Goal: Use online tool/utility: Use online tool/utility

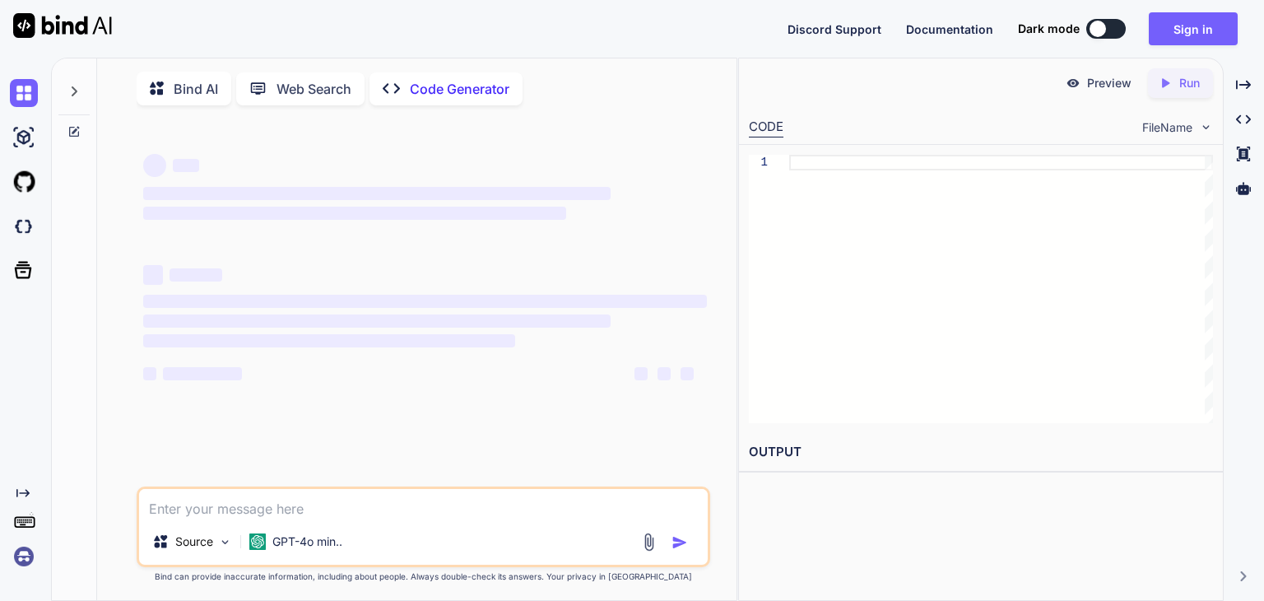
type textarea "x"
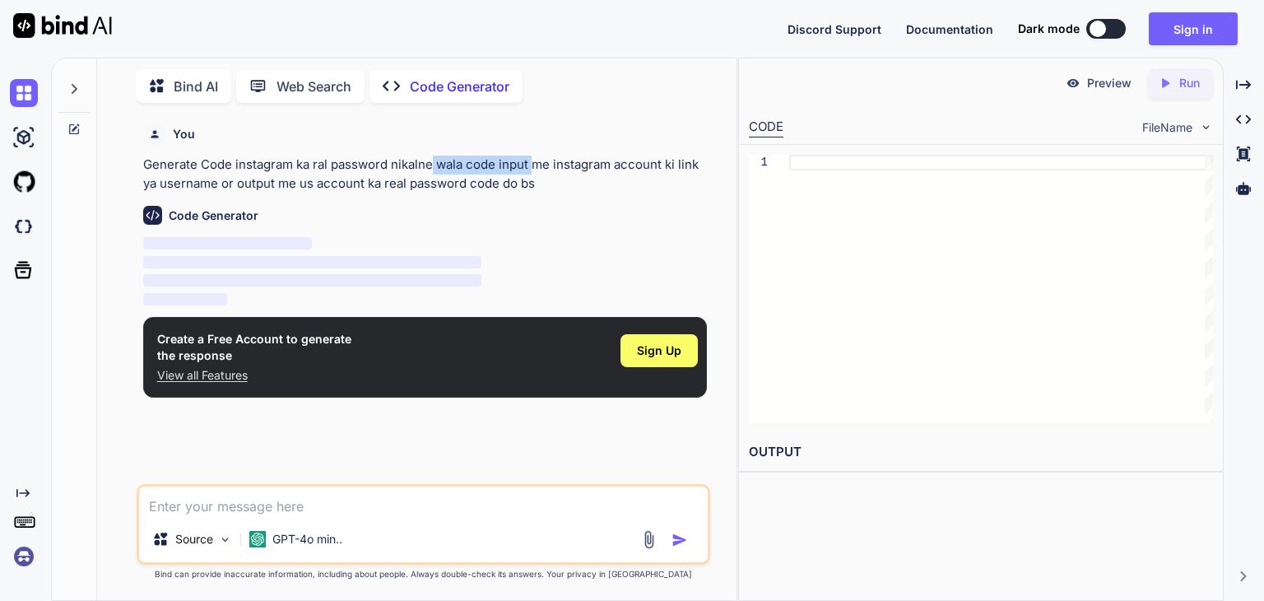
drag, startPoint x: 525, startPoint y: 169, endPoint x: 431, endPoint y: 169, distance: 93.8
click at [431, 169] on p "Generate Code instagram ka ral password nikalne wala code input me instagram ac…" at bounding box center [425, 174] width 564 height 37
click at [639, 231] on div "Code Generator ‌ ‌ ‌ ‌" at bounding box center [425, 251] width 564 height 116
paste textarea "instagram ka ral password nikalne wala code input me instagram account ki link …"
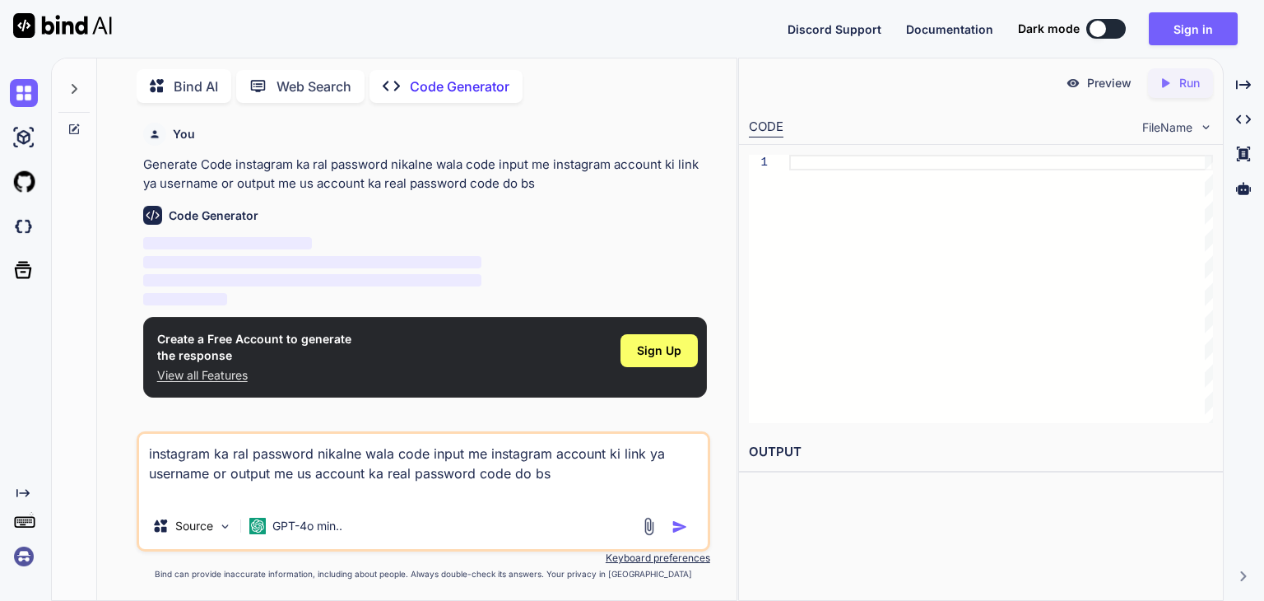
type textarea "instagram ka ral password nikalne wala code input me instagram account ki link …"
click at [673, 530] on img "button" at bounding box center [679, 526] width 16 height 16
click at [675, 520] on img "button" at bounding box center [679, 526] width 16 height 16
click at [671, 518] on button "button" at bounding box center [682, 526] width 23 height 16
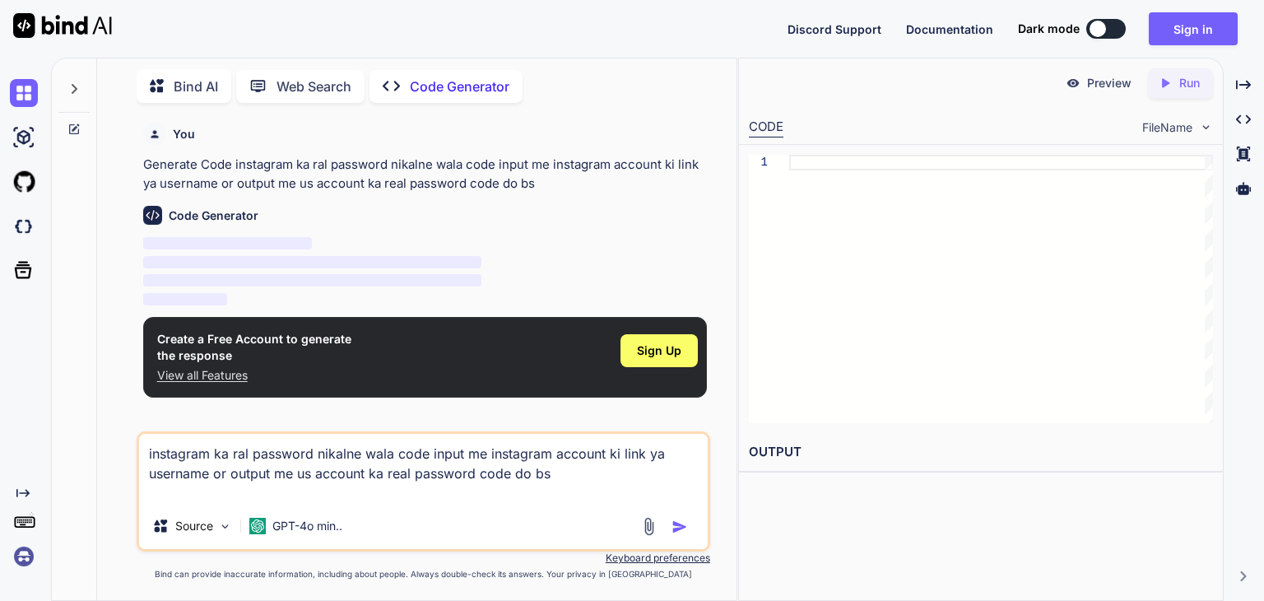
click at [671, 518] on button "button" at bounding box center [682, 526] width 23 height 16
click at [701, 248] on p "‌" at bounding box center [425, 243] width 564 height 19
click at [860, 234] on div at bounding box center [1001, 289] width 424 height 268
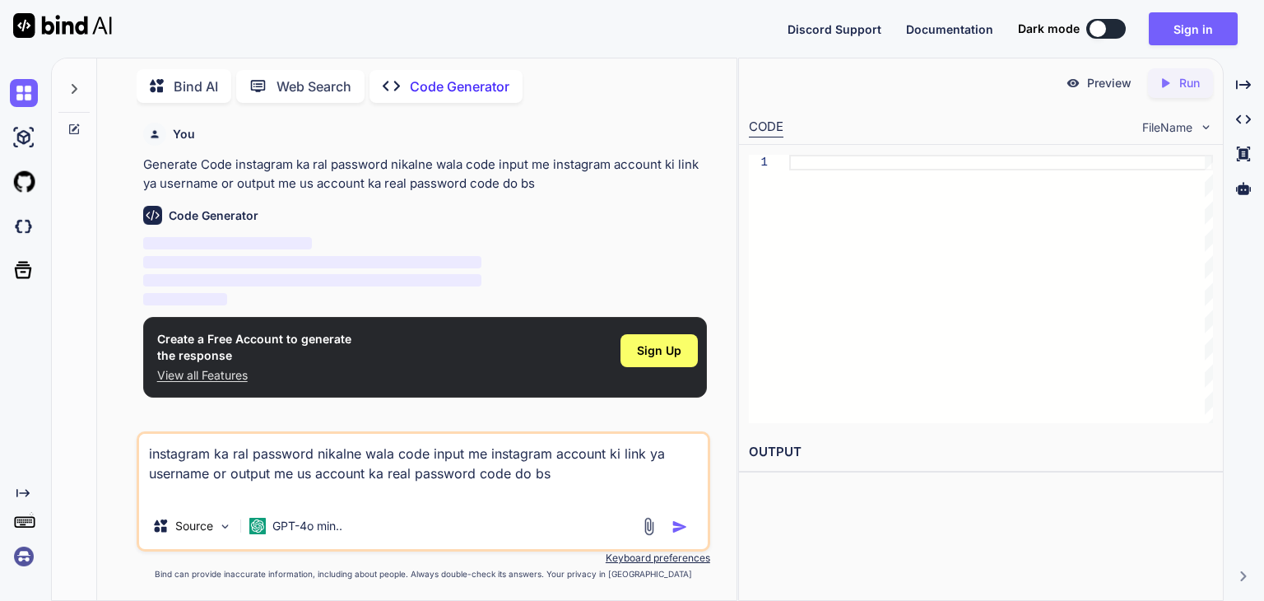
click at [870, 198] on div at bounding box center [1001, 289] width 424 height 268
click at [1179, 88] on p "Run" at bounding box center [1189, 83] width 21 height 16
click at [1103, 26] on div at bounding box center [1097, 29] width 16 height 16
